Goal: Task Accomplishment & Management: Complete application form

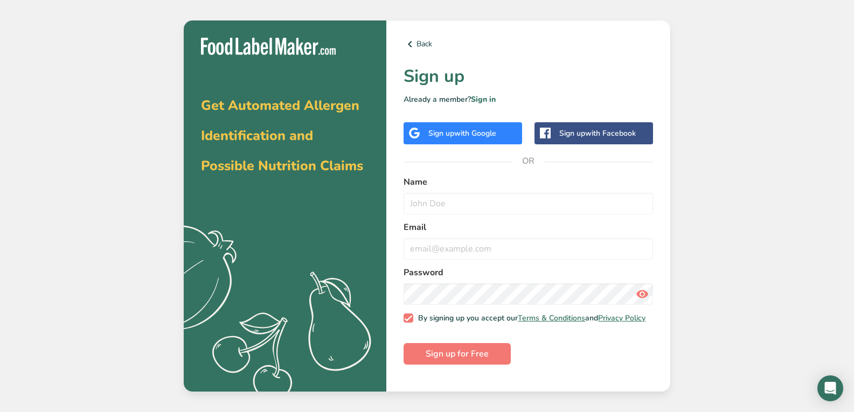
click at [486, 132] on span "with Google" at bounding box center [475, 133] width 42 height 10
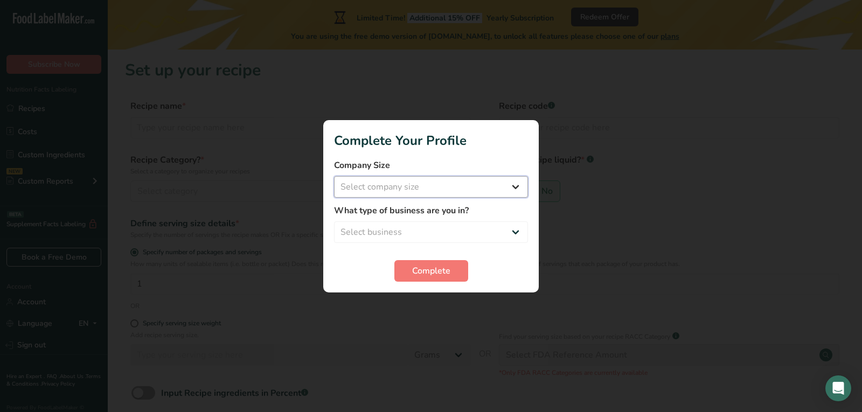
click at [521, 180] on select "Select company size Fewer than 10 Employees 10 to 50 Employees 51 to 500 Employ…" at bounding box center [431, 187] width 194 height 22
select select "2"
click at [334, 176] on select "Select company size Fewer than 10 Employees 10 to 50 Employees 51 to 500 Employ…" at bounding box center [431, 187] width 194 height 22
click at [514, 231] on select "Select business Packaged Food Manufacturer Restaurant & Cafe Bakery Meal Plans …" at bounding box center [431, 232] width 194 height 22
select select "2"
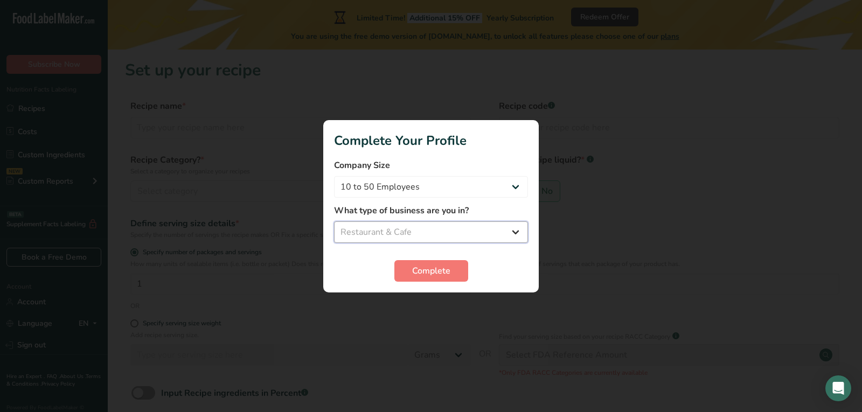
click at [334, 221] on select "Select business Packaged Food Manufacturer Restaurant & Cafe Bakery Meal Plans …" at bounding box center [431, 232] width 194 height 22
click at [429, 274] on span "Complete" at bounding box center [431, 270] width 38 height 13
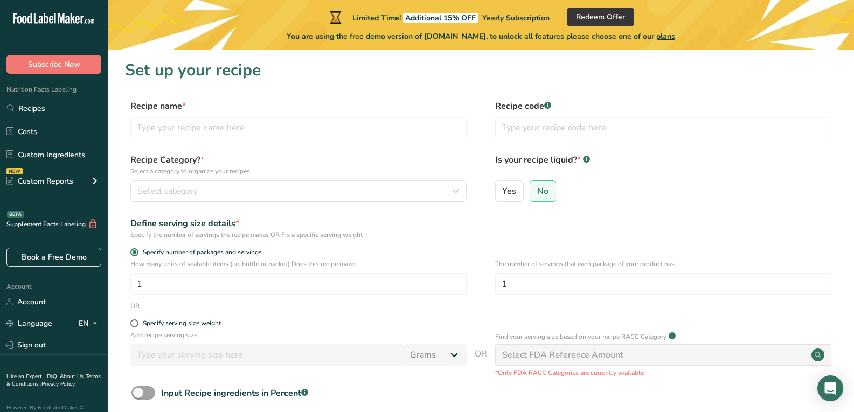
click at [703, 359] on div "Select FDA Reference Amount" at bounding box center [663, 355] width 336 height 22
click at [703, 360] on div "Select FDA Reference Amount" at bounding box center [663, 355] width 336 height 22
click at [820, 355] on circle at bounding box center [817, 354] width 13 height 13
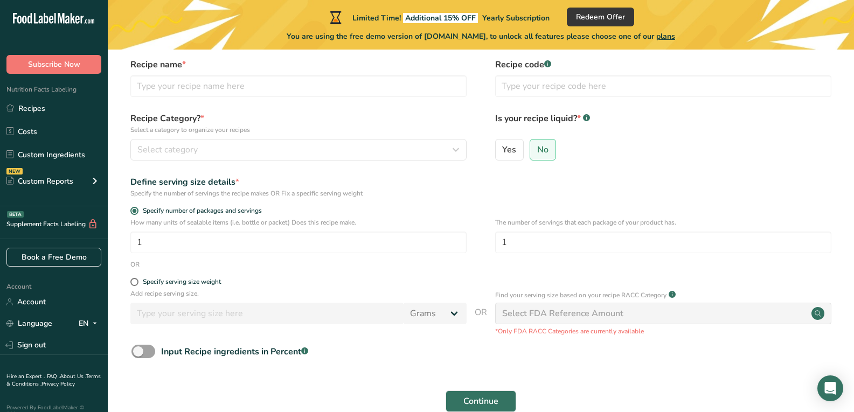
scroll to position [100, 0]
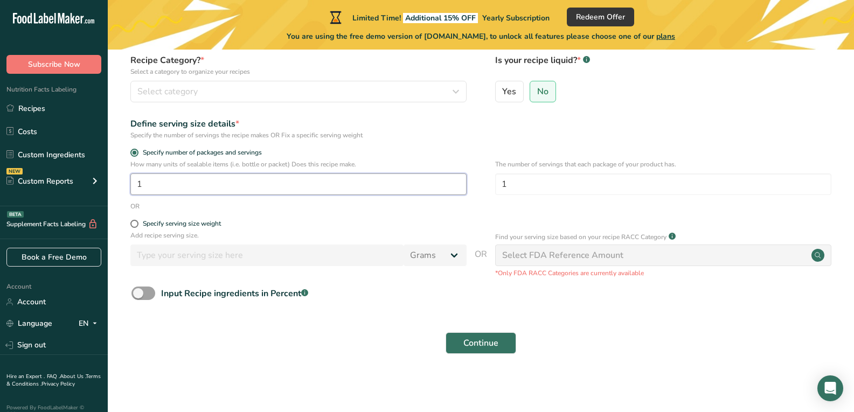
click at [232, 189] on input "1" at bounding box center [298, 184] width 336 height 22
click at [137, 294] on span at bounding box center [143, 293] width 24 height 13
click at [137, 294] on input "Input Recipe ingredients in Percent .a-a{fill:#347362;}.b-a{fill:#fff;}" at bounding box center [134, 293] width 7 height 7
checkbox input "true"
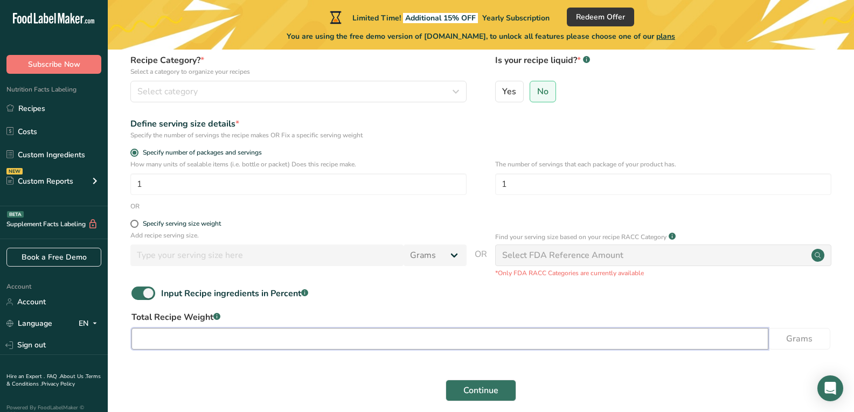
click at [236, 344] on input "number" at bounding box center [449, 339] width 637 height 22
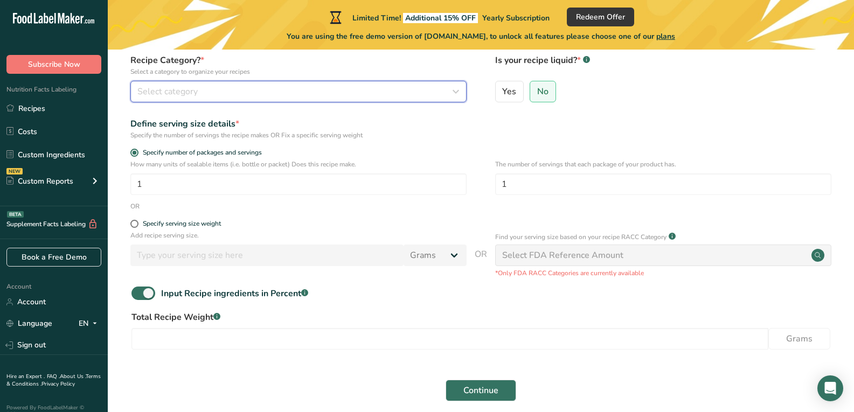
click at [255, 89] on div "Select category" at bounding box center [295, 91] width 316 height 13
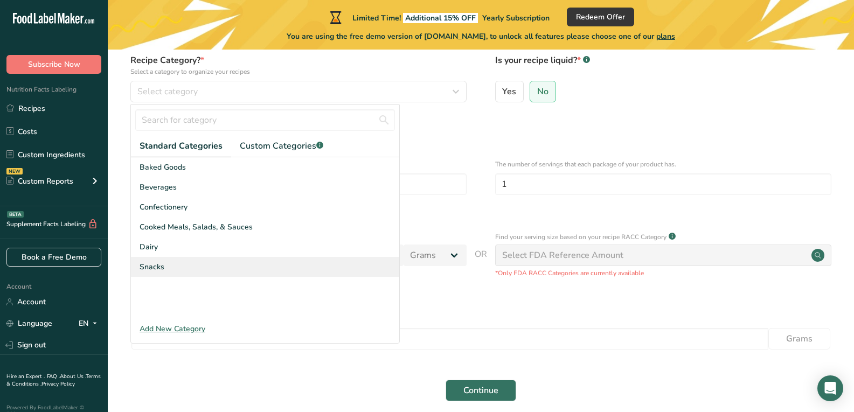
click at [160, 268] on span "Snacks" at bounding box center [151, 266] width 25 height 11
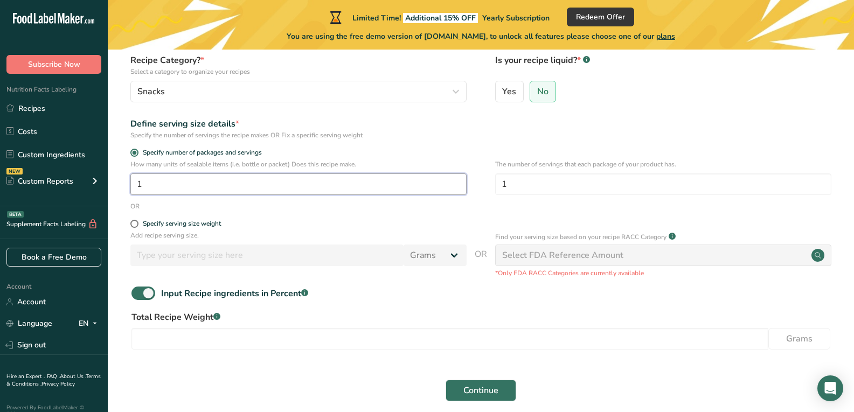
click at [238, 175] on input "1" at bounding box center [298, 184] width 336 height 22
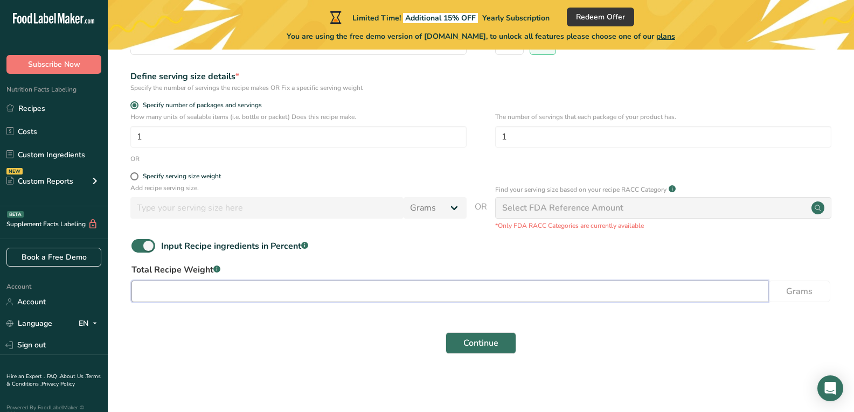
click at [674, 296] on input "number" at bounding box center [449, 292] width 637 height 22
click at [316, 289] on input "number" at bounding box center [449, 292] width 637 height 22
type input "1678"
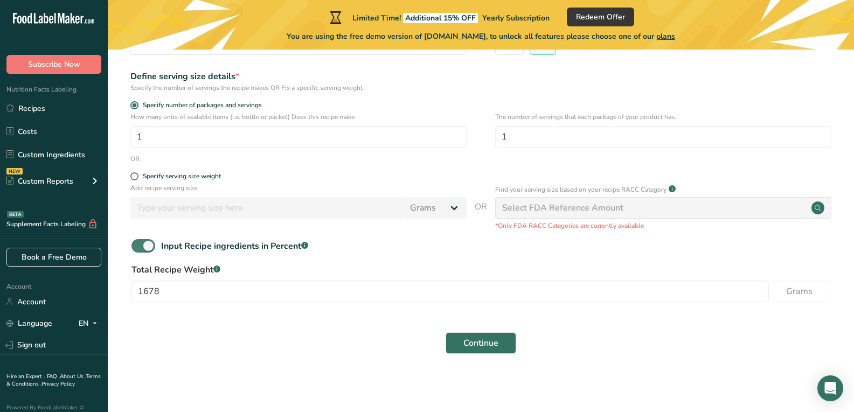
click at [190, 241] on div "Input Recipe ingredients in Percent .a-a{fill:#347362;}.b-a{fill:#fff;}" at bounding box center [234, 246] width 147 height 13
click at [138, 242] on input "Input Recipe ingredients in Percent .a-a{fill:#347362;}.b-a{fill:#fff;}" at bounding box center [134, 245] width 7 height 7
checkbox input "false"
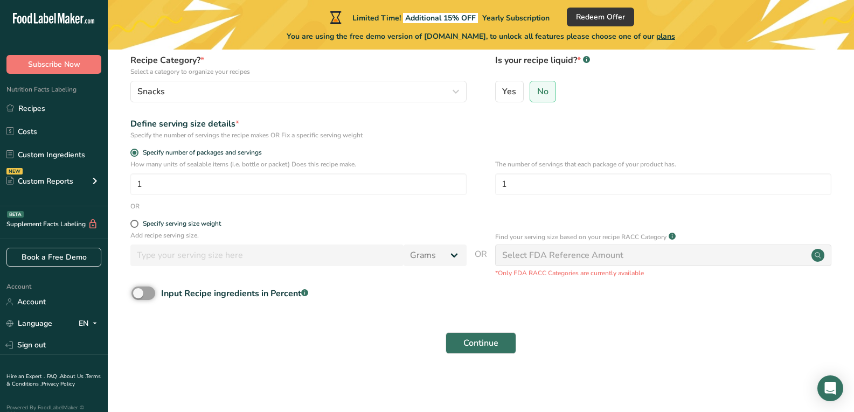
scroll to position [100, 0]
click at [473, 338] on span "Continue" at bounding box center [480, 343] width 35 height 13
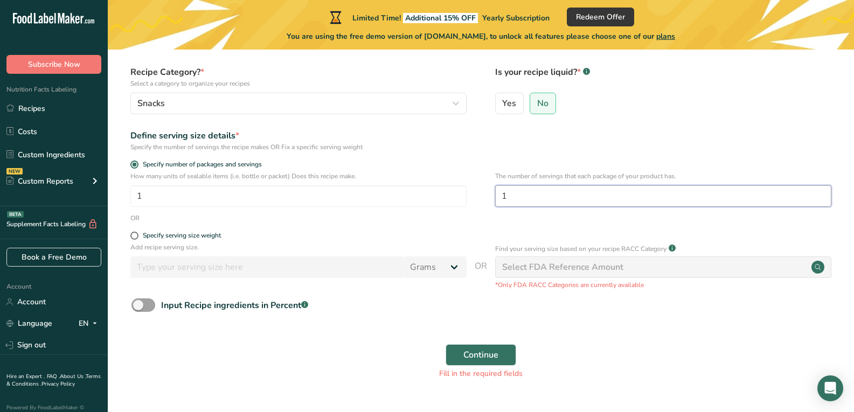
click at [559, 186] on input "1" at bounding box center [663, 196] width 336 height 22
type input "8"
click at [136, 306] on span at bounding box center [143, 304] width 24 height 13
click at [136, 306] on input "Input Recipe ingredients in Percent .a-a{fill:#347362;}.b-a{fill:#fff;}" at bounding box center [134, 305] width 7 height 7
checkbox input "true"
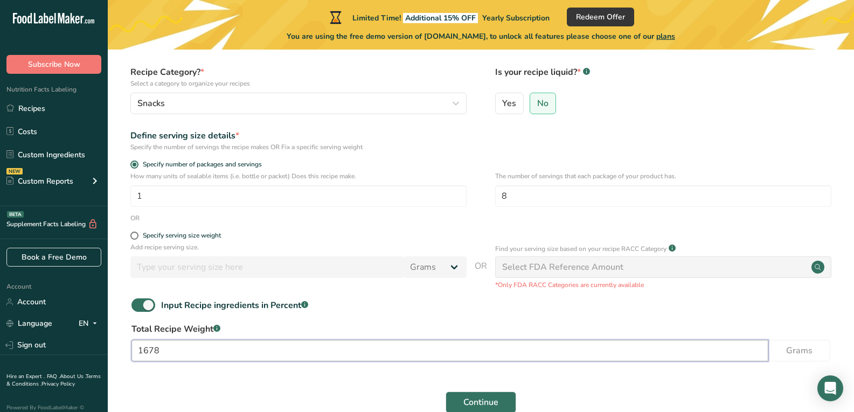
click at [190, 349] on input "1678" at bounding box center [449, 351] width 637 height 22
click at [204, 353] on input "1678" at bounding box center [449, 351] width 637 height 22
type input "1"
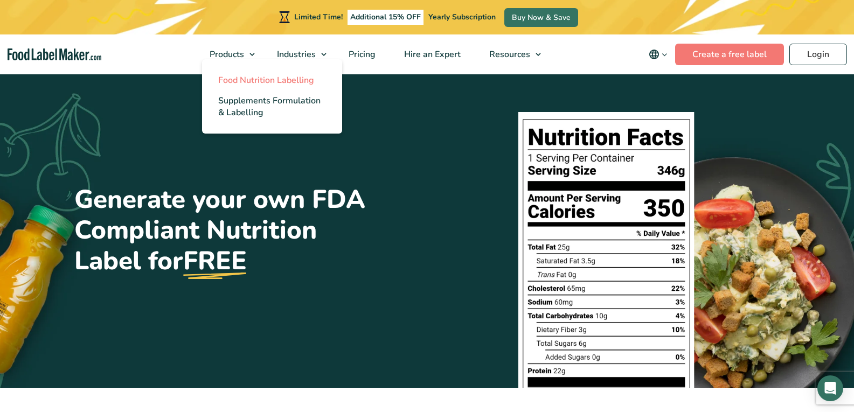
click at [243, 79] on span "Food Nutrition Labelling" at bounding box center [266, 80] width 96 height 12
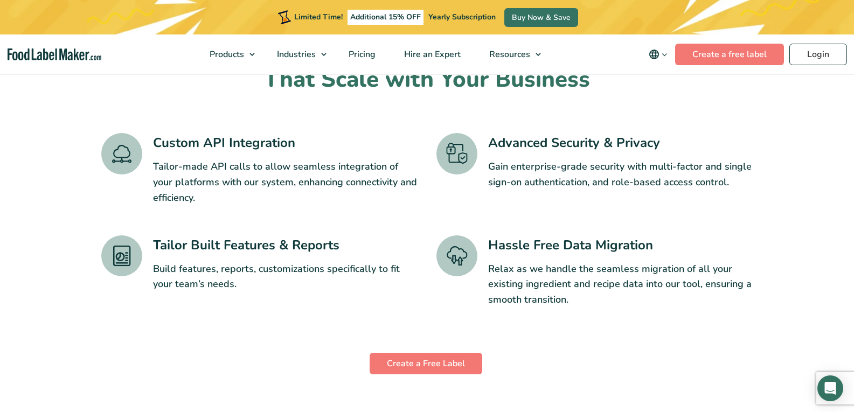
scroll to position [1777, 0]
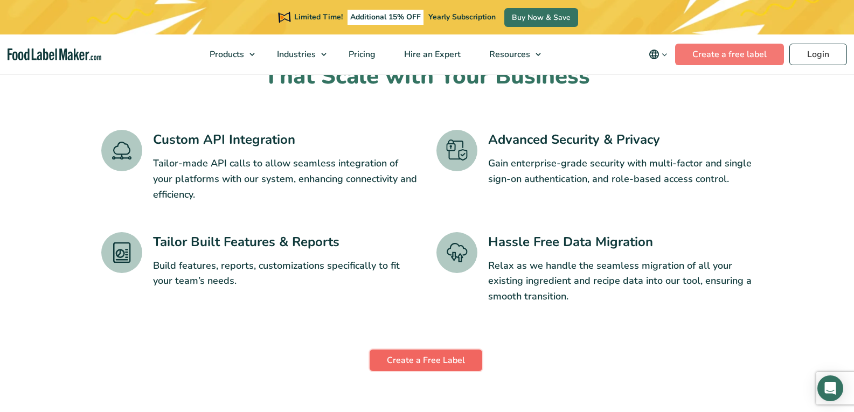
click at [425, 350] on link "Create a Free Label" at bounding box center [425, 361] width 113 height 22
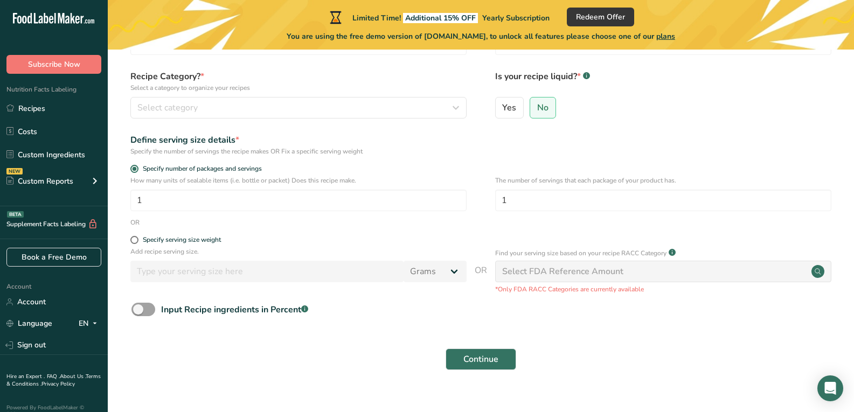
scroll to position [100, 0]
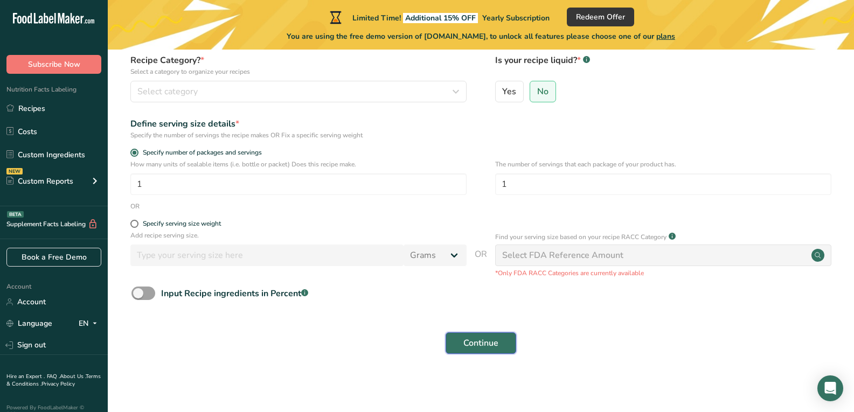
click at [479, 347] on span "Continue" at bounding box center [480, 343] width 35 height 13
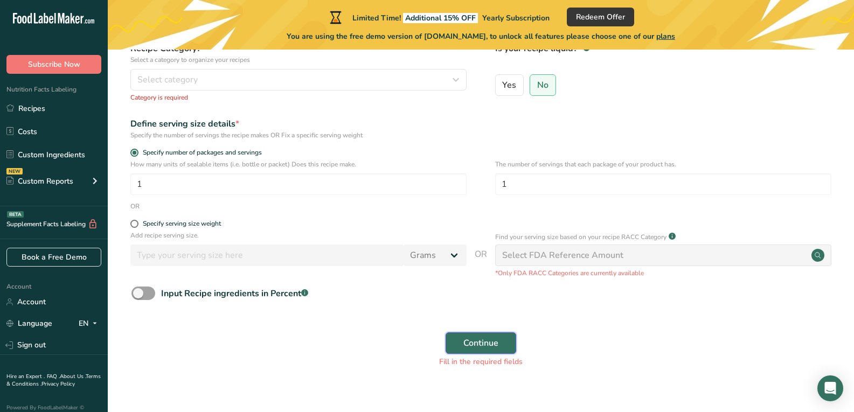
scroll to position [137, 0]
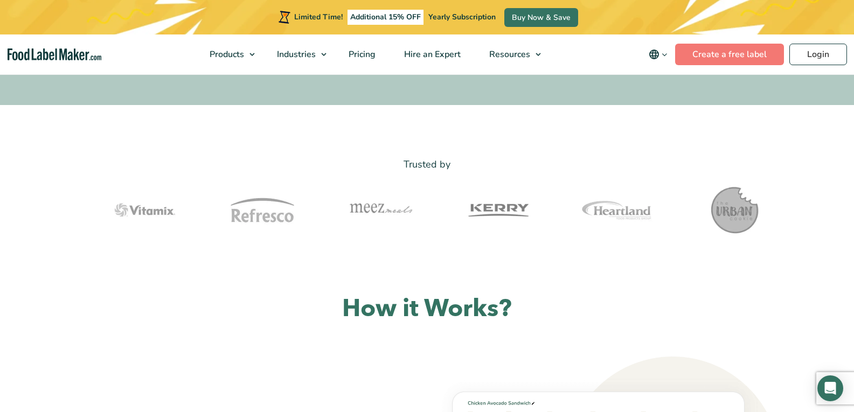
scroll to position [108, 0]
